Goal: Navigation & Orientation: Find specific page/section

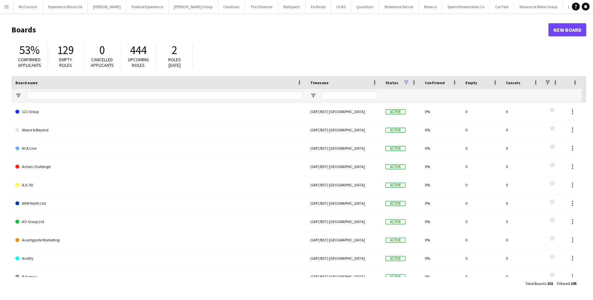
click at [4, 4] on button "Menu" at bounding box center [6, 6] width 13 height 13
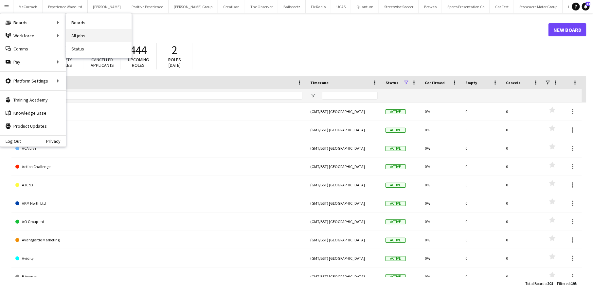
click at [83, 34] on link "All jobs" at bounding box center [98, 35] width 65 height 13
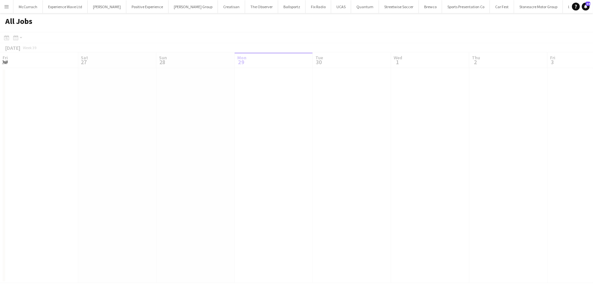
scroll to position [0, 156]
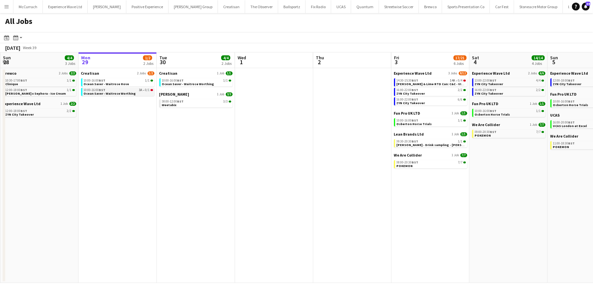
click at [119, 92] on span "Ocean Saver - Waitrose Worthing" at bounding box center [110, 93] width 52 height 4
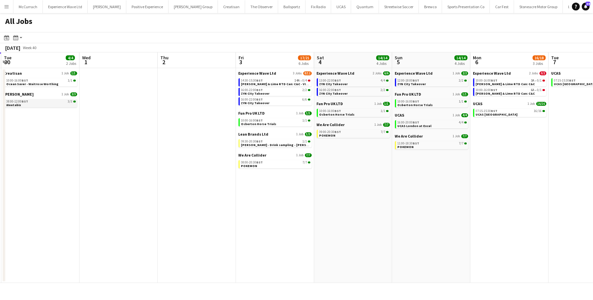
scroll to position [0, 241]
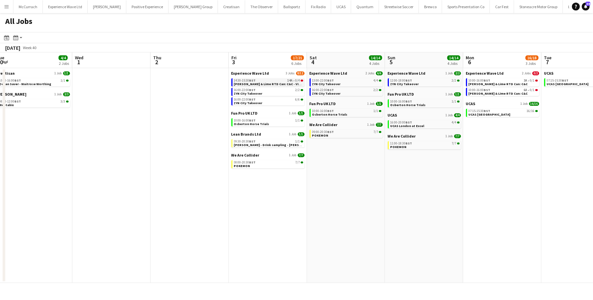
click at [267, 84] on span "Jameson Ginger & Lime RTD Can: C&C - VIRTUAL TRAINING" at bounding box center [279, 84] width 91 height 4
click at [286, 123] on link "10:00-16:00 BST 1/1 Osberton Horse Trials" at bounding box center [268, 122] width 69 height 8
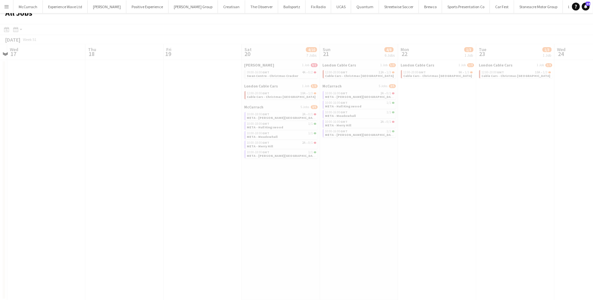
scroll to position [0, 282]
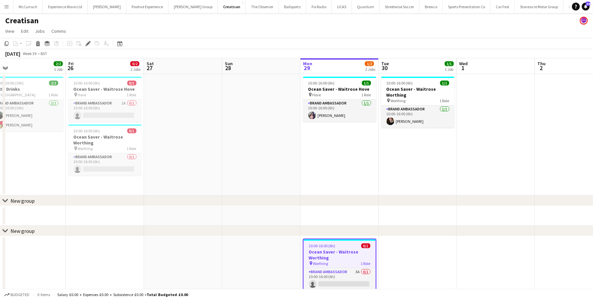
scroll to position [0, 162]
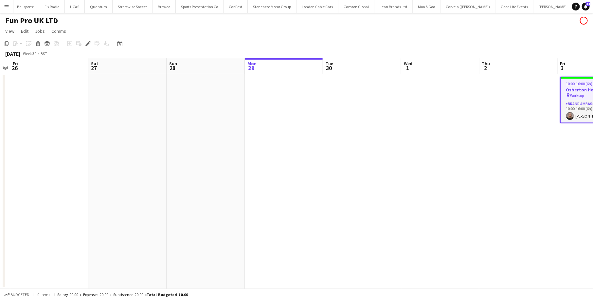
scroll to position [0, 147]
